Goal: Download file/media

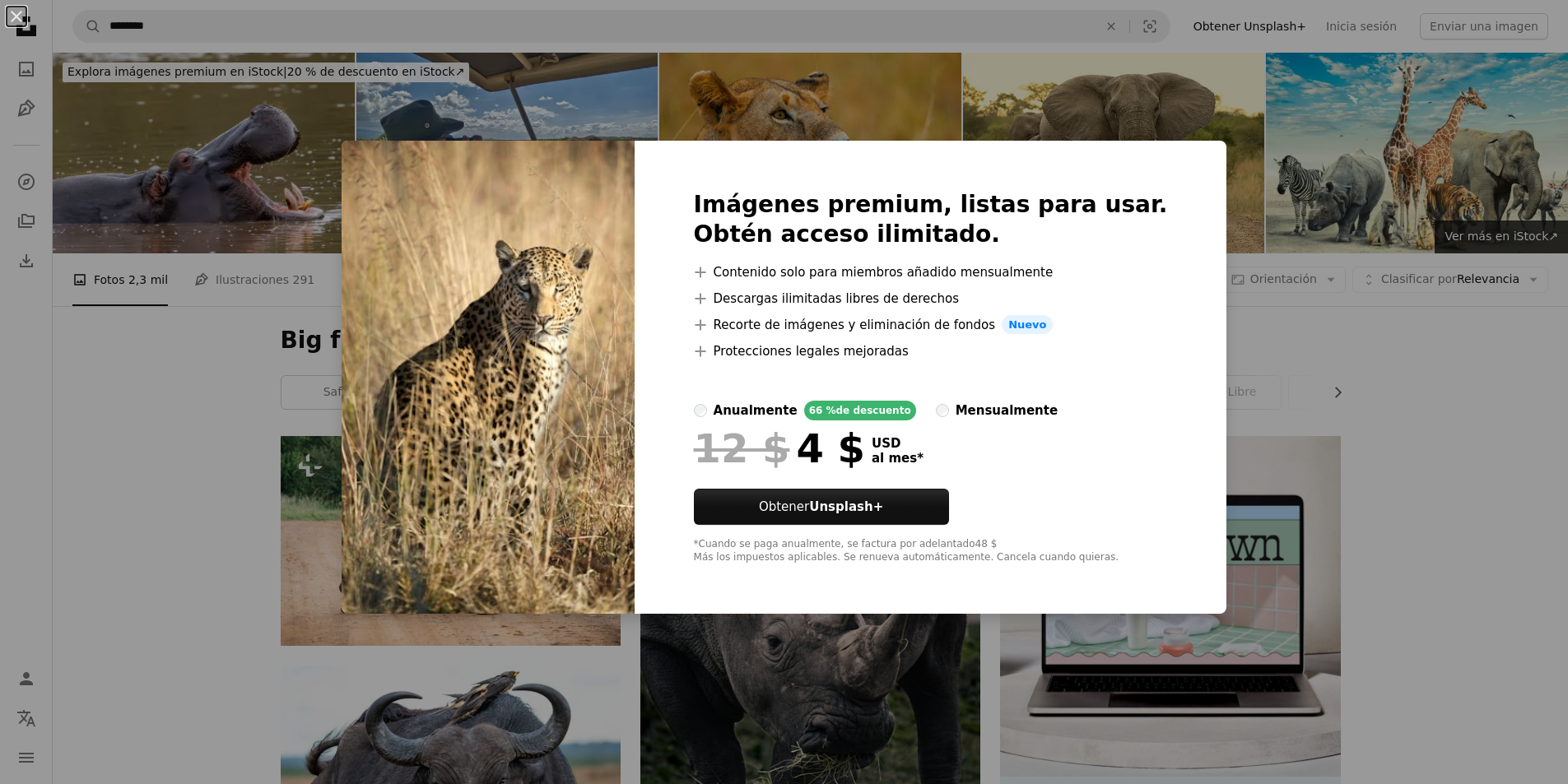
scroll to position [1398, 0]
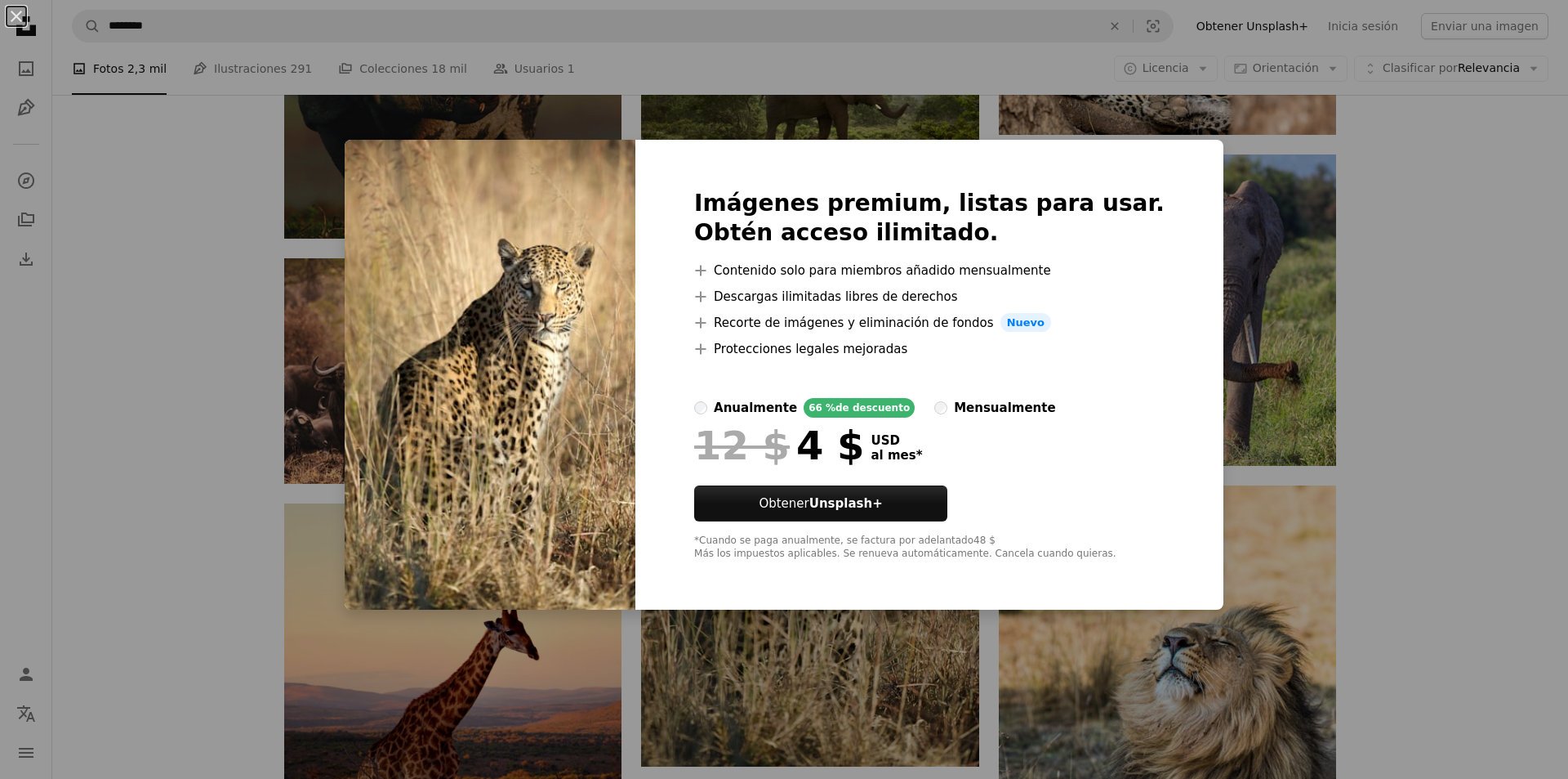
click at [1482, 341] on div "An X shape Imágenes premium, listas para usar. Obtén acceso ilimitado. A plus s…" at bounding box center [784, 390] width 1568 height 779
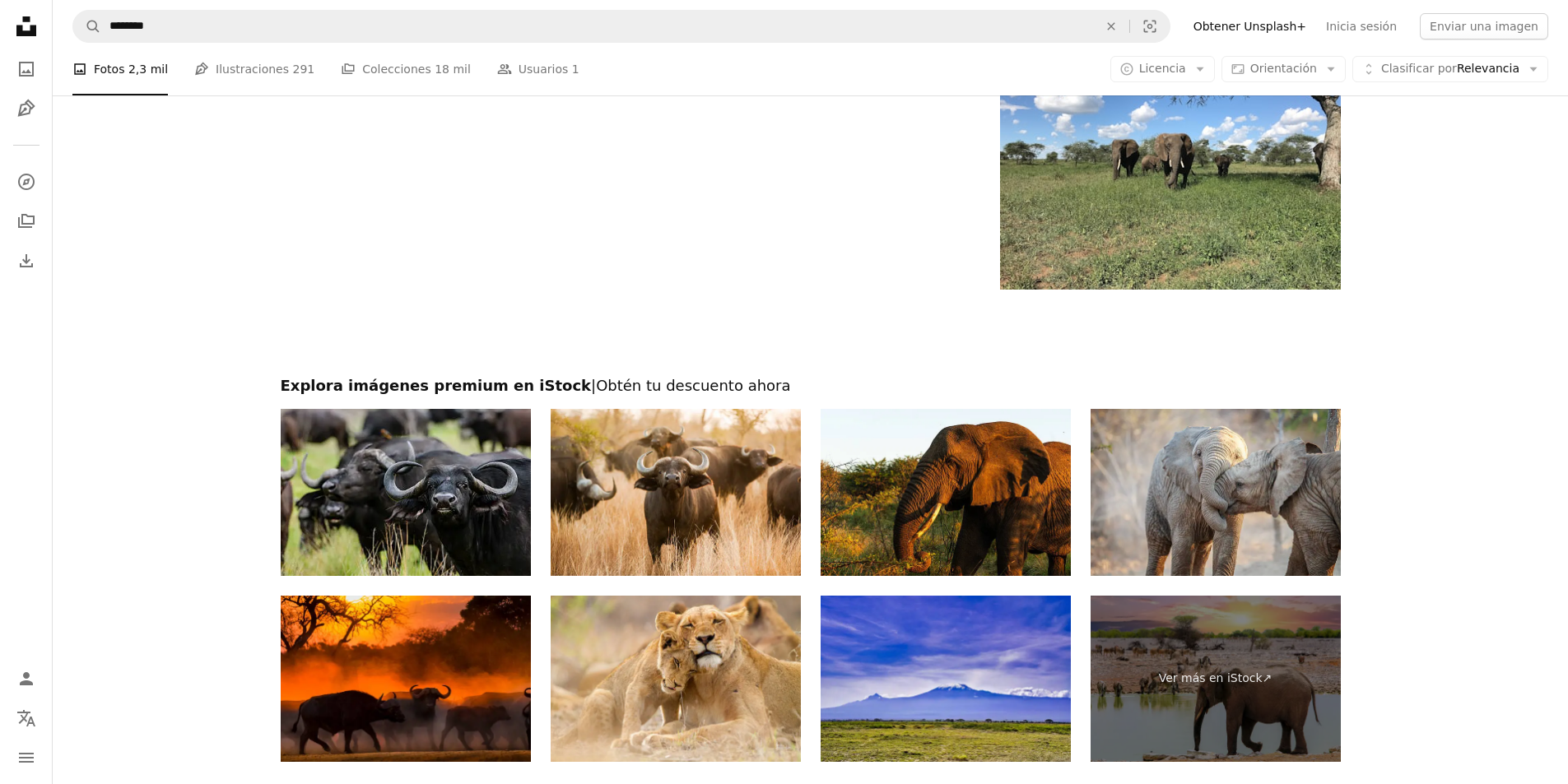
scroll to position [3125, 0]
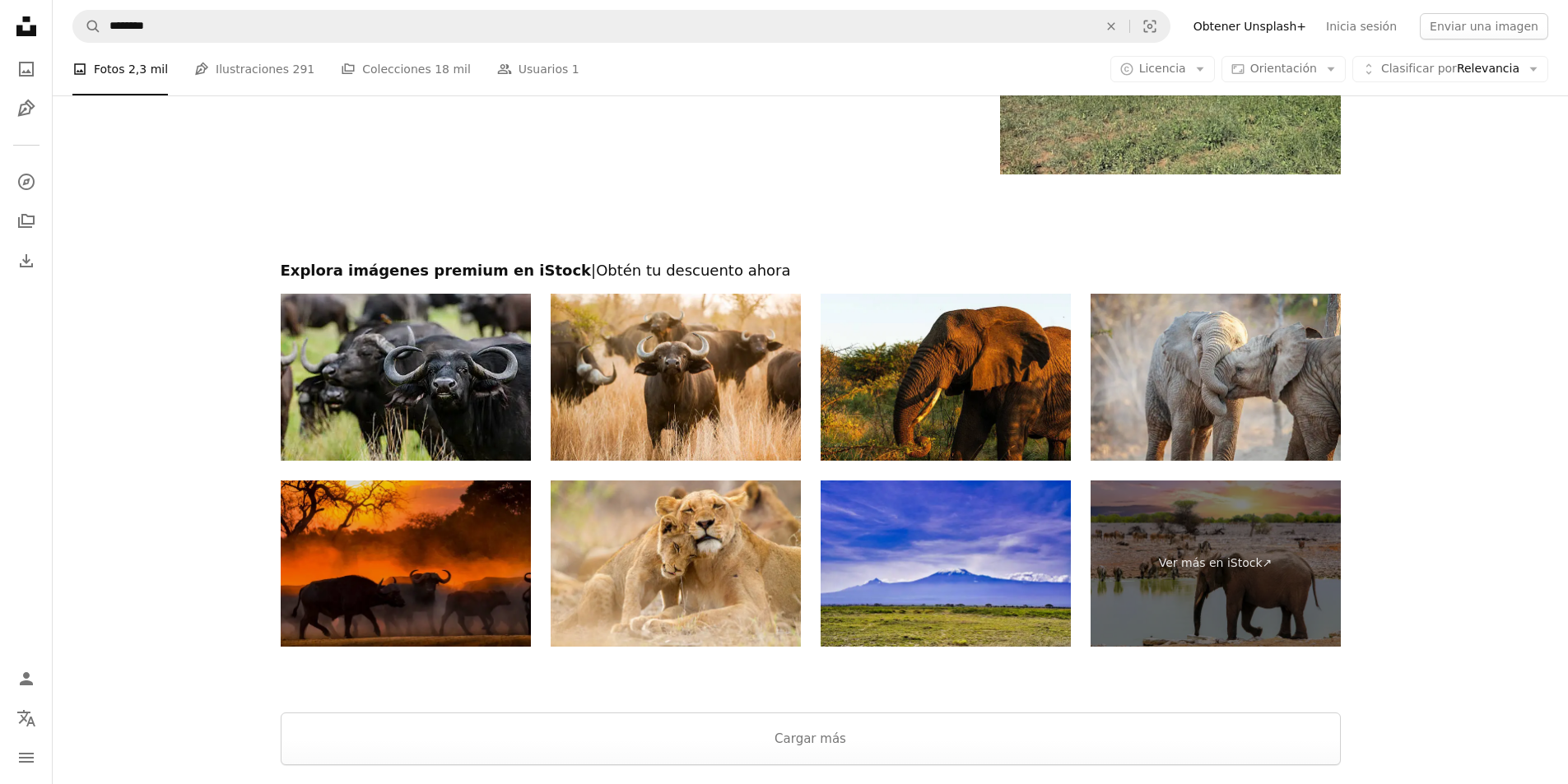
click at [435, 574] on img at bounding box center [406, 564] width 250 height 167
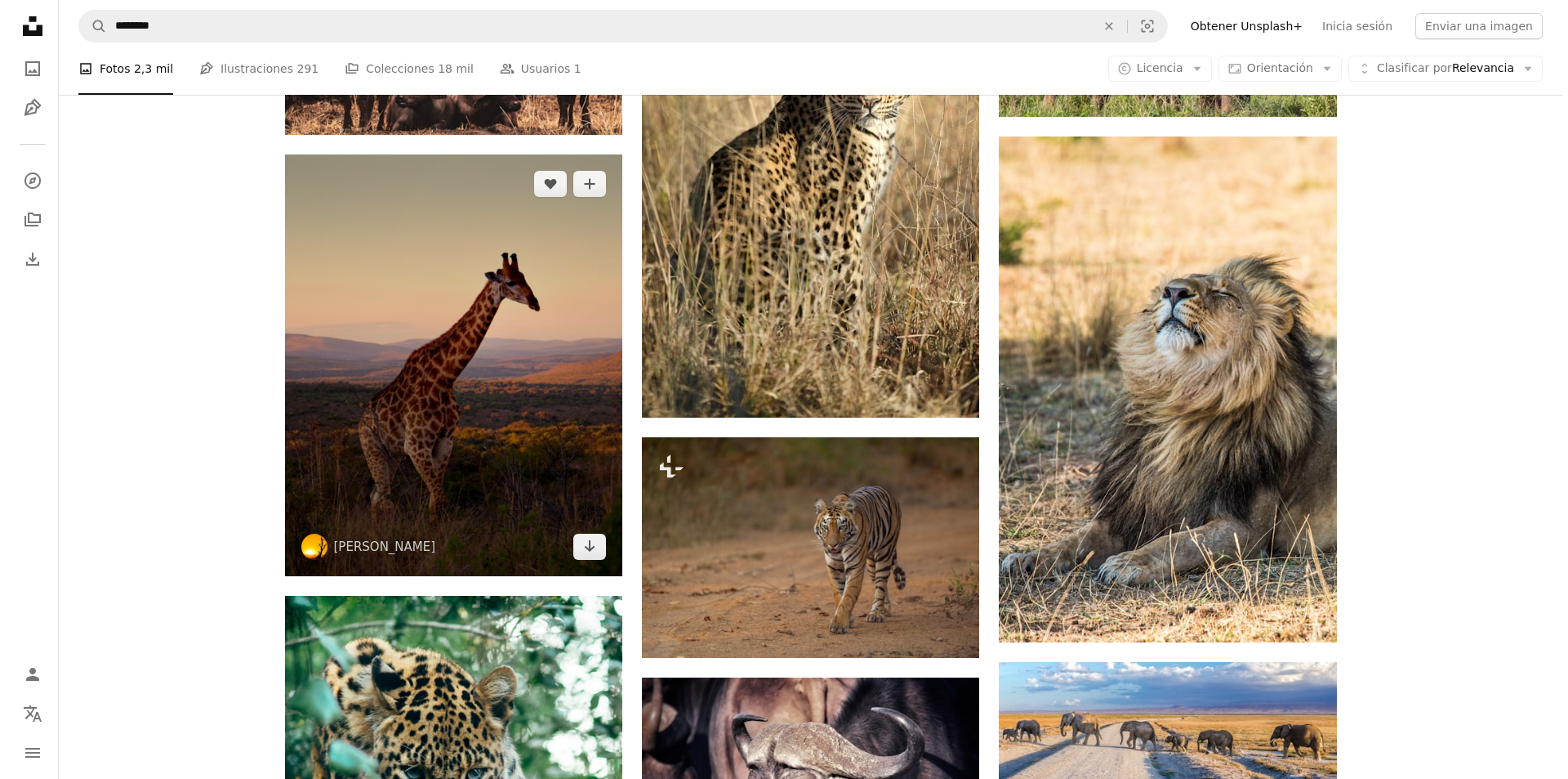
scroll to position [2049, 0]
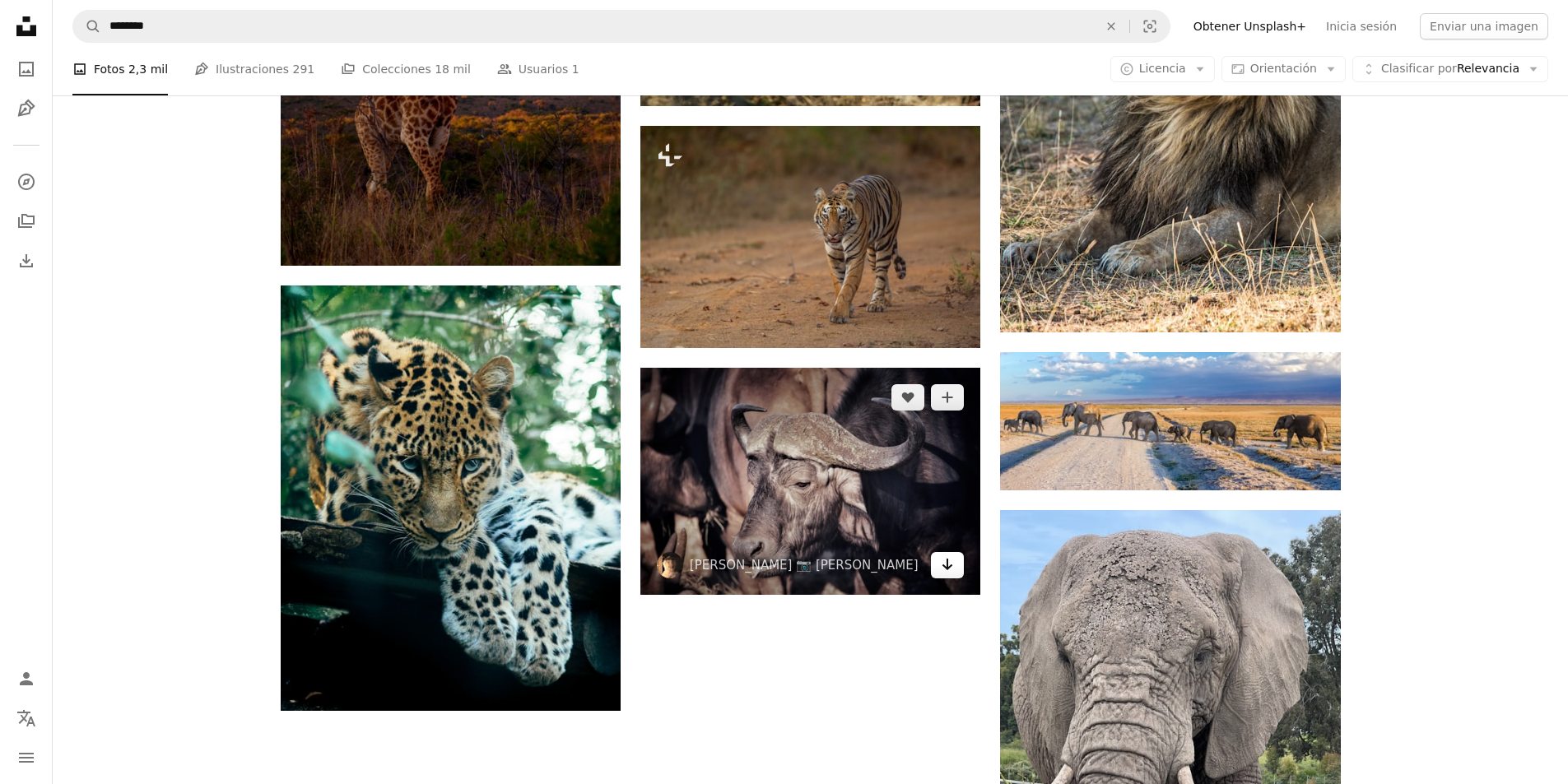
click at [949, 571] on icon "Arrow pointing down" at bounding box center [948, 564] width 14 height 19
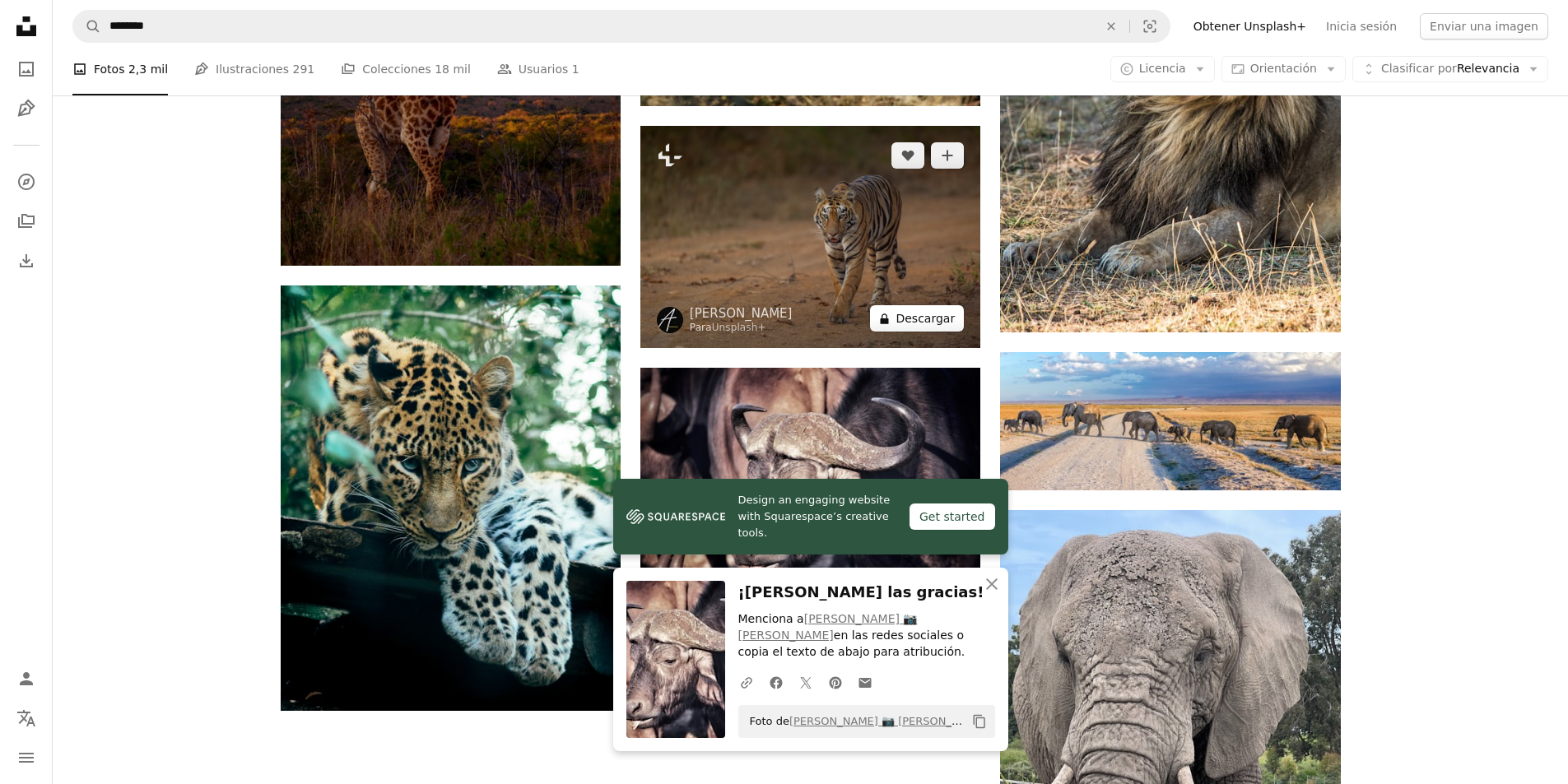
click at [920, 317] on button "A lock Descargar" at bounding box center [916, 318] width 94 height 26
